Goal: Find specific page/section: Find specific page/section

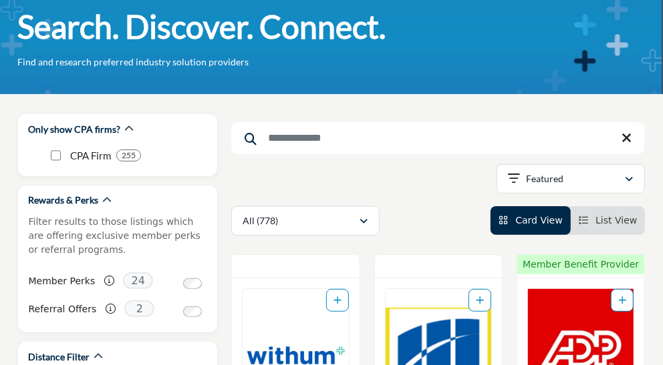
scroll to position [71, 0]
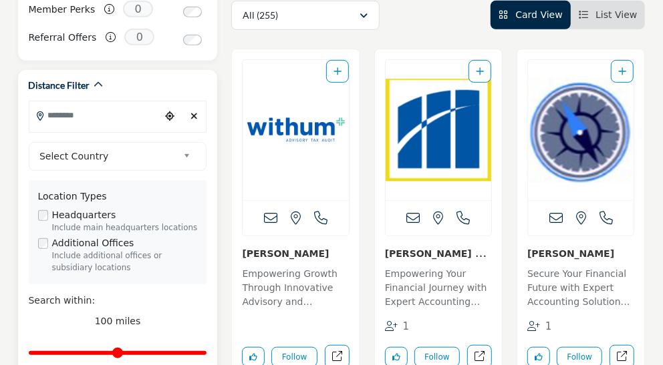
scroll to position [371, 0]
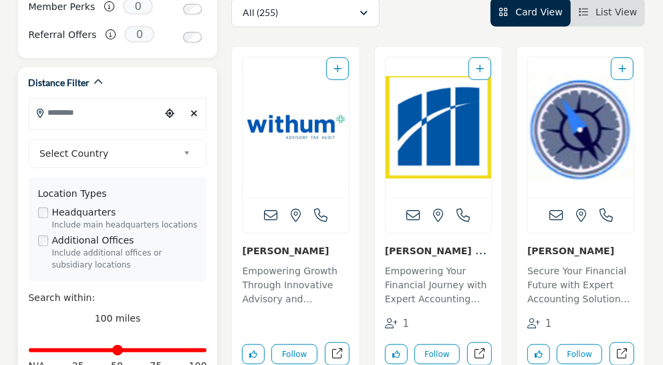
click at [98, 100] on input "Search Location" at bounding box center [95, 113] width 132 height 26
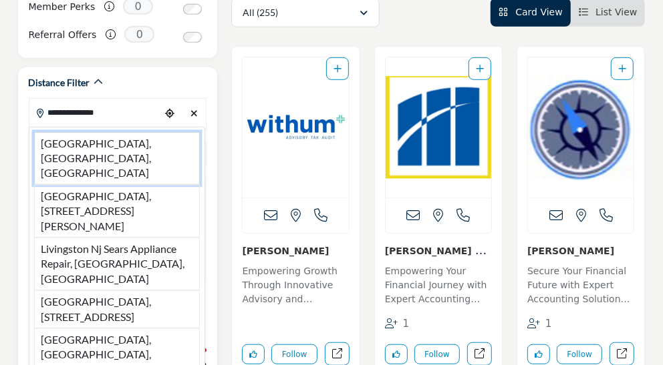
click at [98, 132] on li "[GEOGRAPHIC_DATA], [GEOGRAPHIC_DATA], [GEOGRAPHIC_DATA]" at bounding box center [117, 158] width 166 height 53
type input "**********"
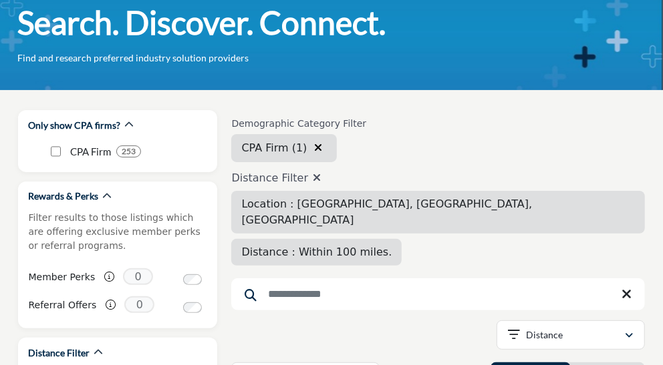
scroll to position [112, 0]
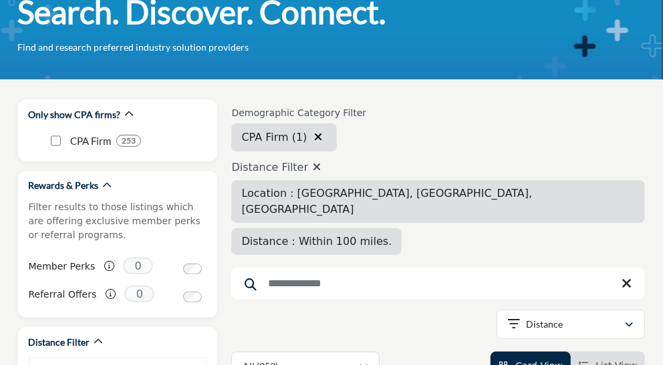
click at [391, 235] on span "Distance : Within 100 miles." at bounding box center [316, 241] width 150 height 13
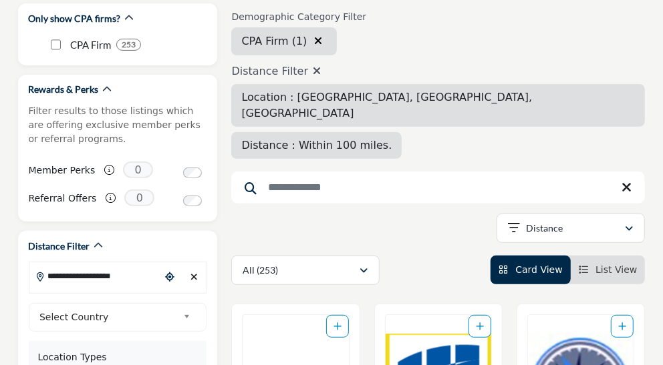
scroll to position [208, 0]
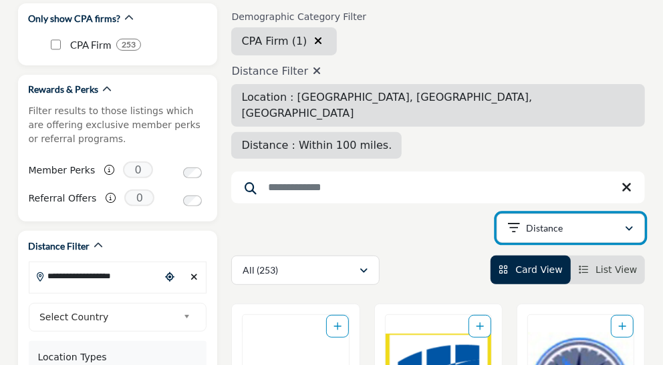
click at [630, 224] on icon "button" at bounding box center [629, 228] width 8 height 9
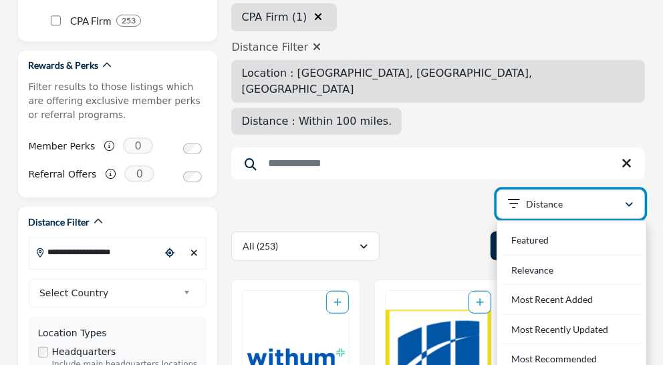
scroll to position [230, 0]
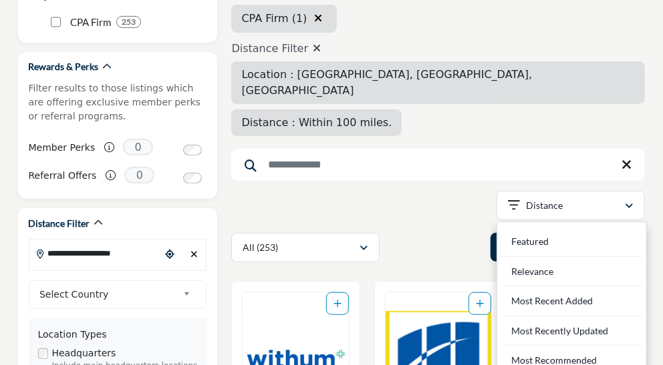
click at [407, 149] on div "Searched Results Categories Apply Categories" at bounding box center [437, 166] width 413 height 34
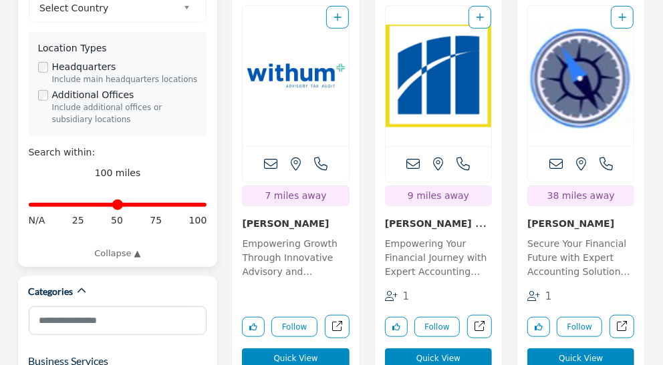
scroll to position [555, 0]
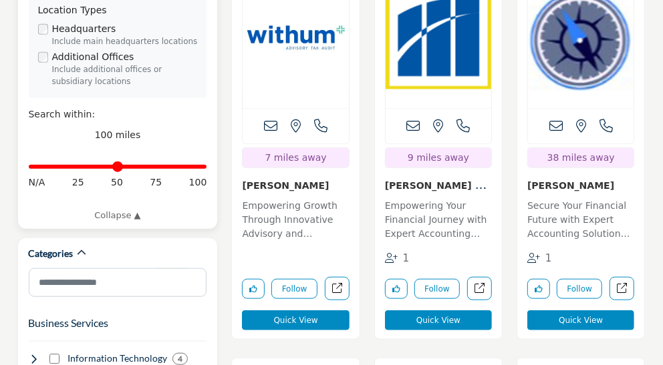
drag, startPoint x: 70, startPoint y: 140, endPoint x: 48, endPoint y: 140, distance: 22.1
click at [70, 166] on input "Distance in miles" at bounding box center [118, 167] width 178 height 3
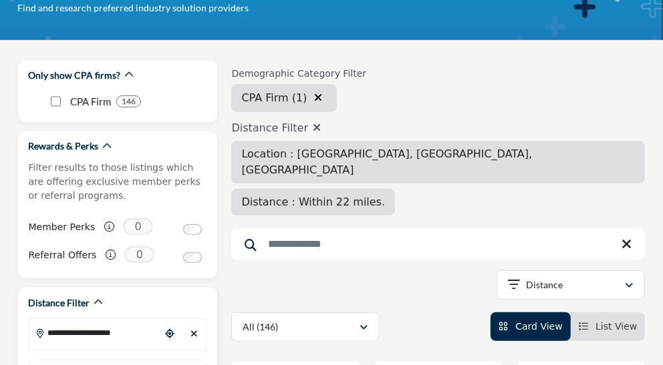
scroll to position [28, 0]
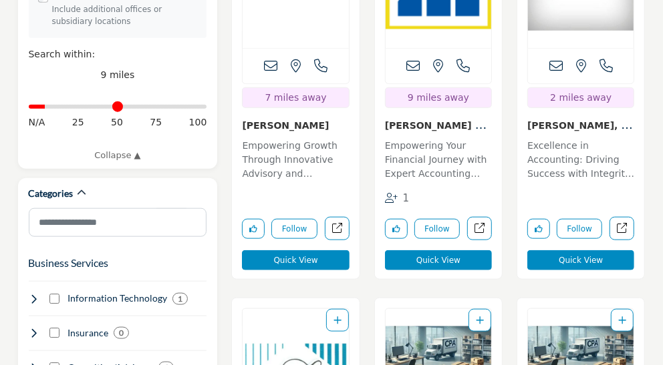
scroll to position [619, 0]
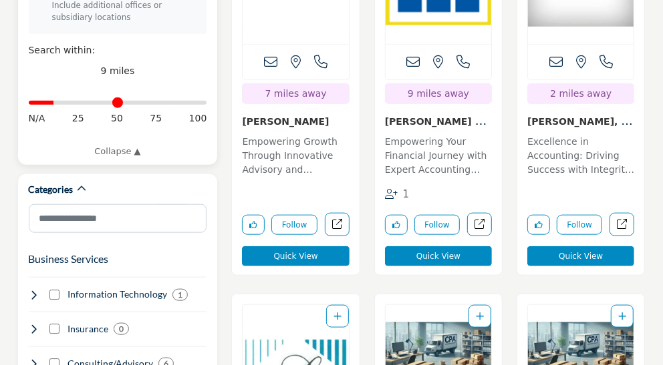
drag, startPoint x: 49, startPoint y: 75, endPoint x: 57, endPoint y: 75, distance: 8.0
click at [57, 102] on input "Distance in miles" at bounding box center [118, 103] width 178 height 3
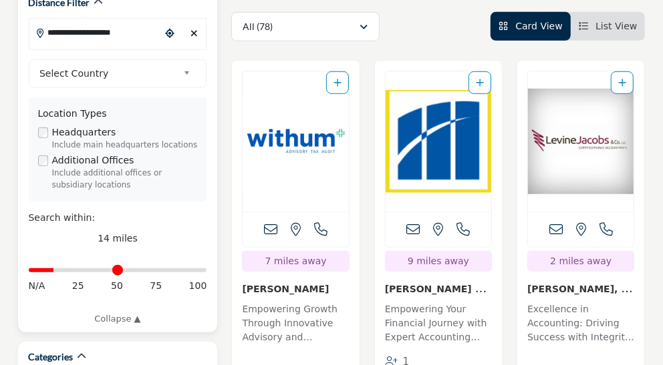
scroll to position [452, 0]
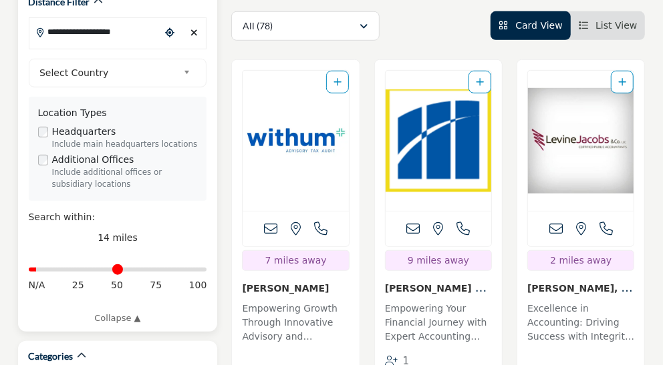
type input "*"
click at [39, 269] on input "Distance in miles" at bounding box center [118, 270] width 178 height 3
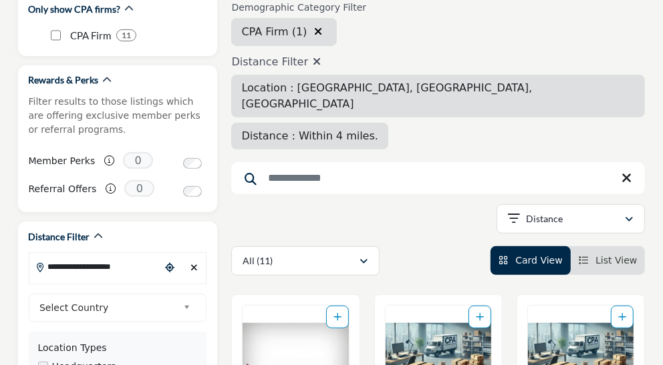
scroll to position [218, 0]
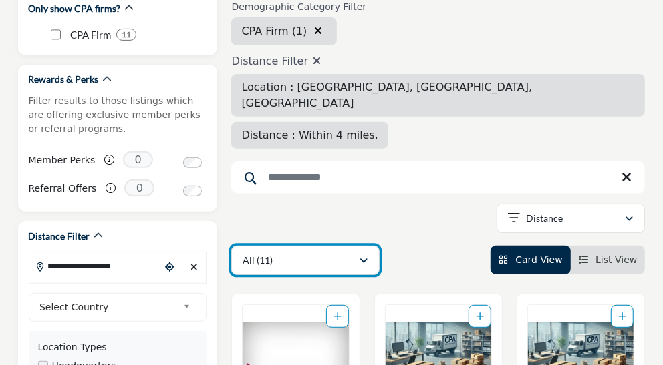
click at [276, 253] on div "All (11)" at bounding box center [300, 261] width 116 height 16
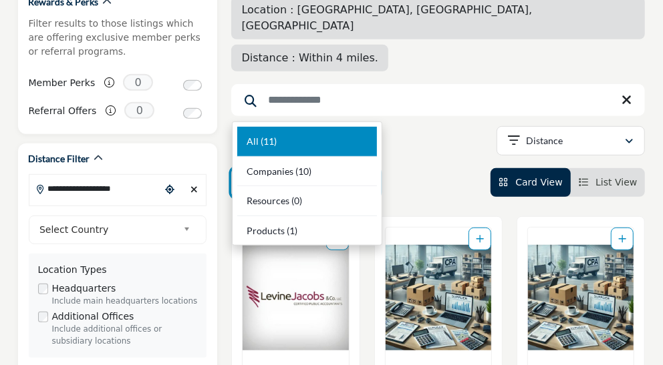
scroll to position [303, 0]
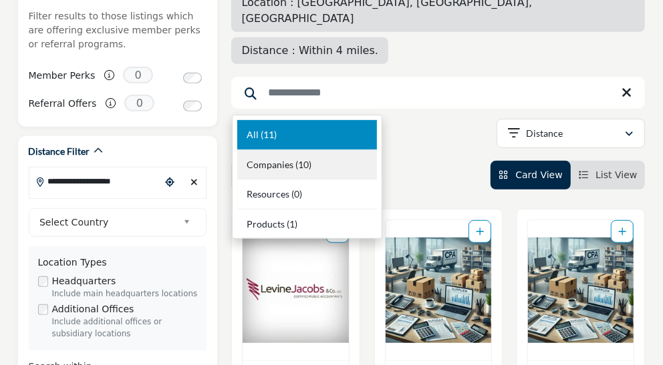
click at [271, 168] on span "Companies" at bounding box center [269, 164] width 47 height 11
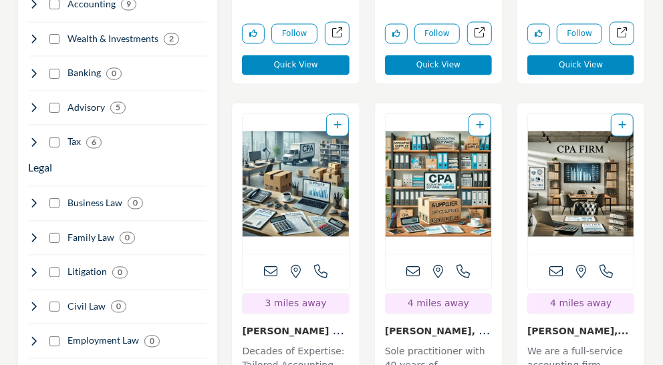
scroll to position [1212, 0]
